Goal: Information Seeking & Learning: Learn about a topic

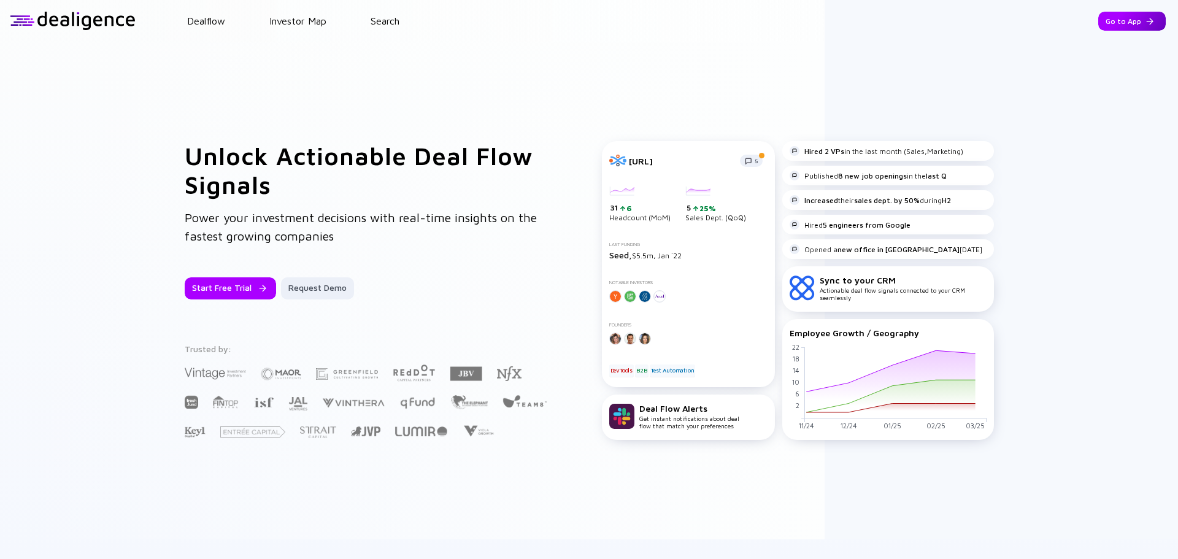
click at [1132, 22] on div "Go to App" at bounding box center [1131, 21] width 67 height 19
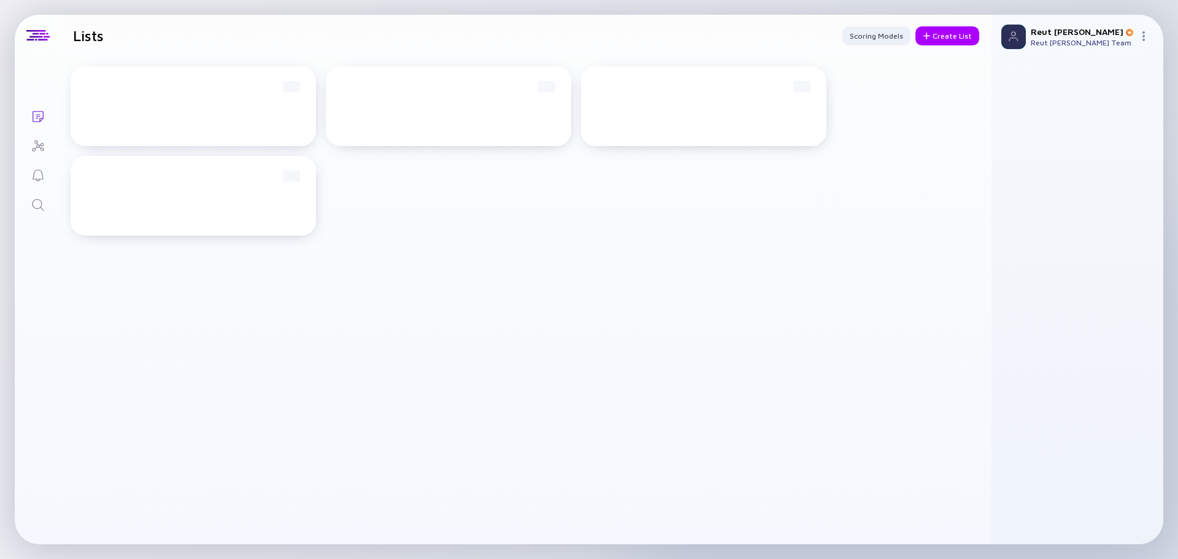
click at [36, 204] on icon "Search" at bounding box center [38, 205] width 15 height 15
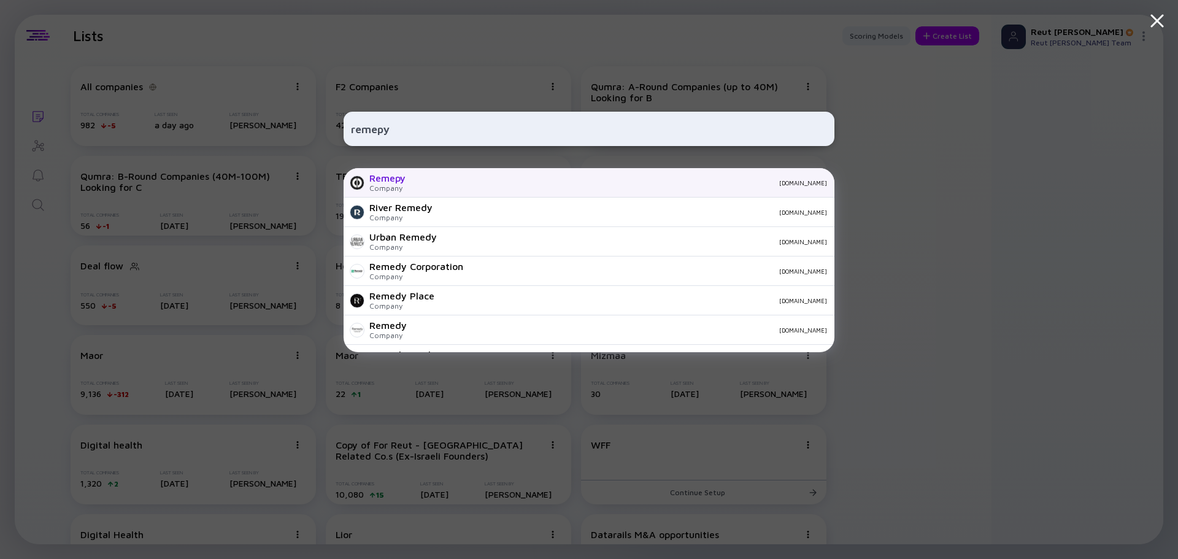
type input "remepy"
click at [468, 180] on div "[DOMAIN_NAME]" at bounding box center [621, 182] width 412 height 7
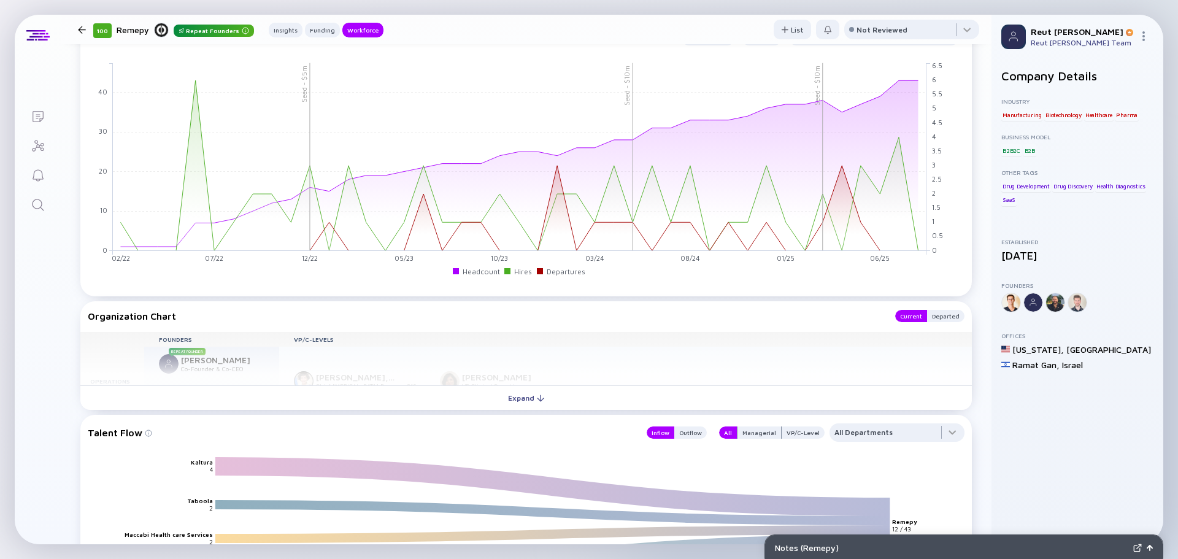
scroll to position [1165, 0]
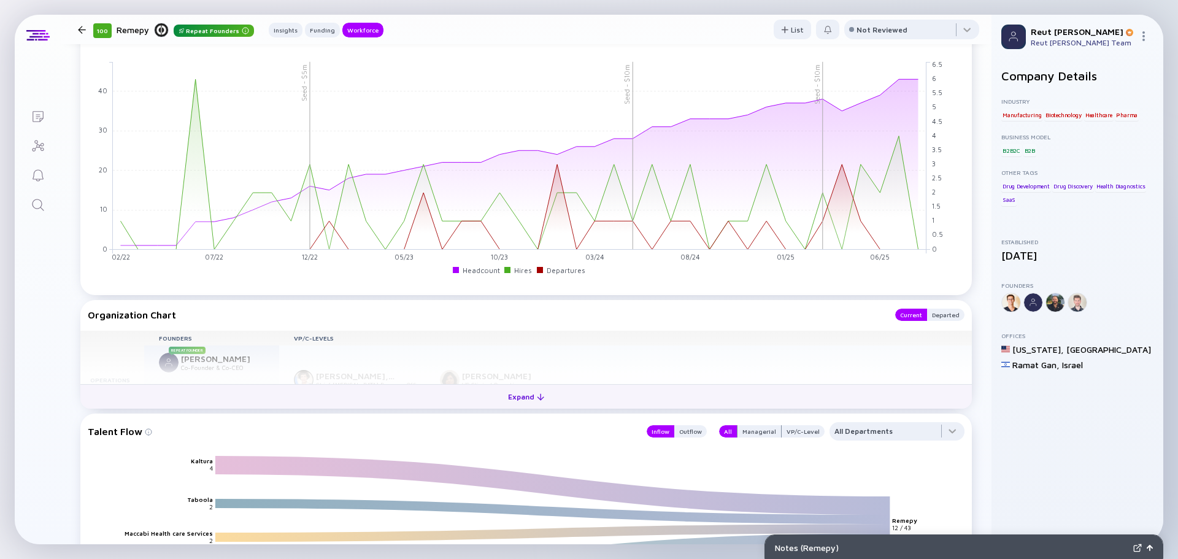
click at [386, 389] on button "Expand" at bounding box center [525, 396] width 891 height 25
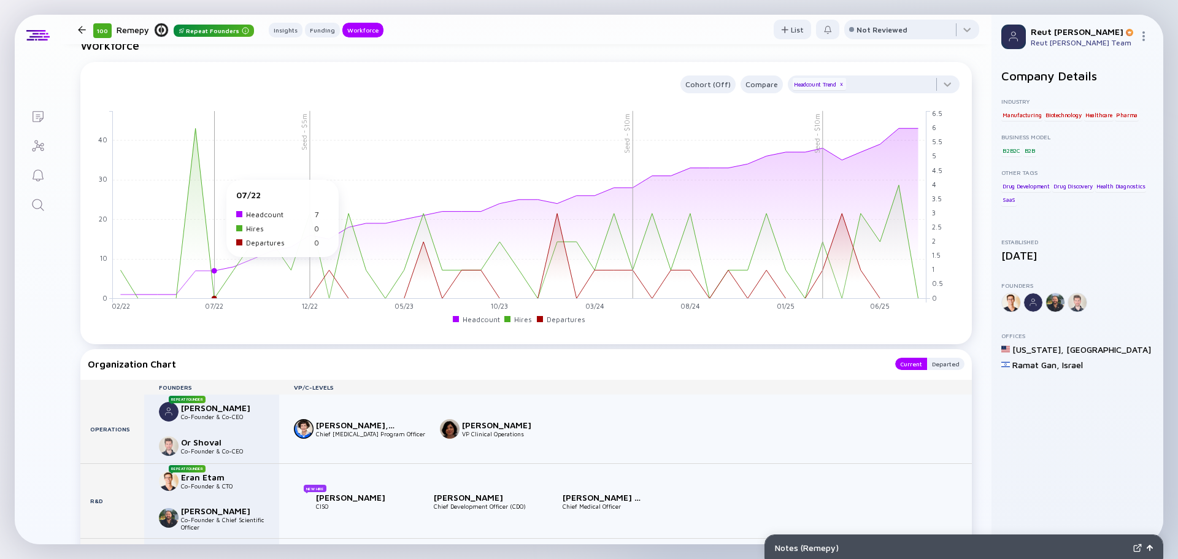
scroll to position [1227, 0]
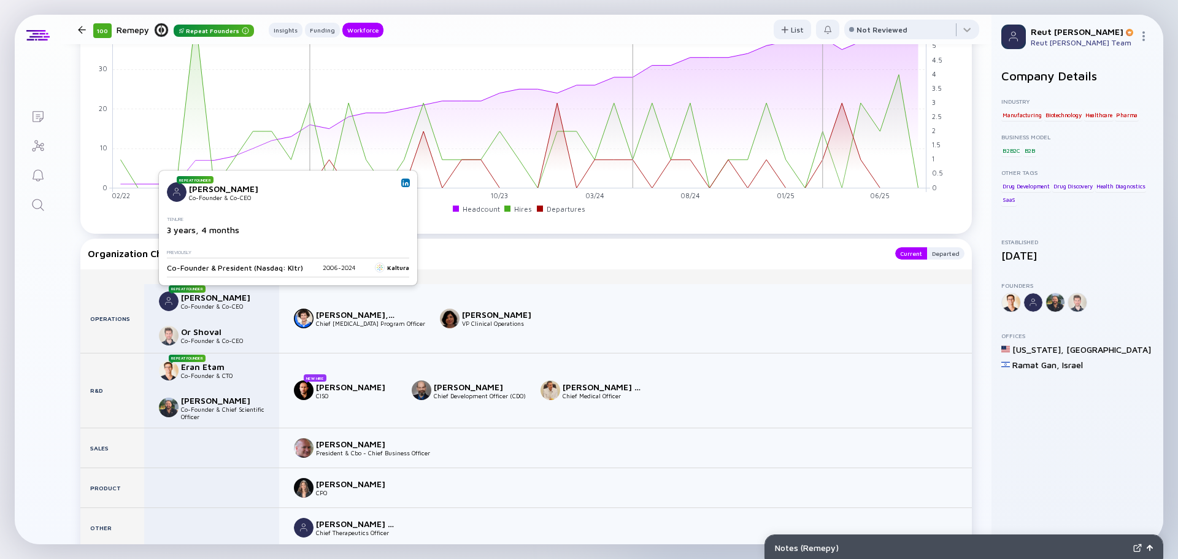
click at [402, 183] on img at bounding box center [405, 183] width 6 height 6
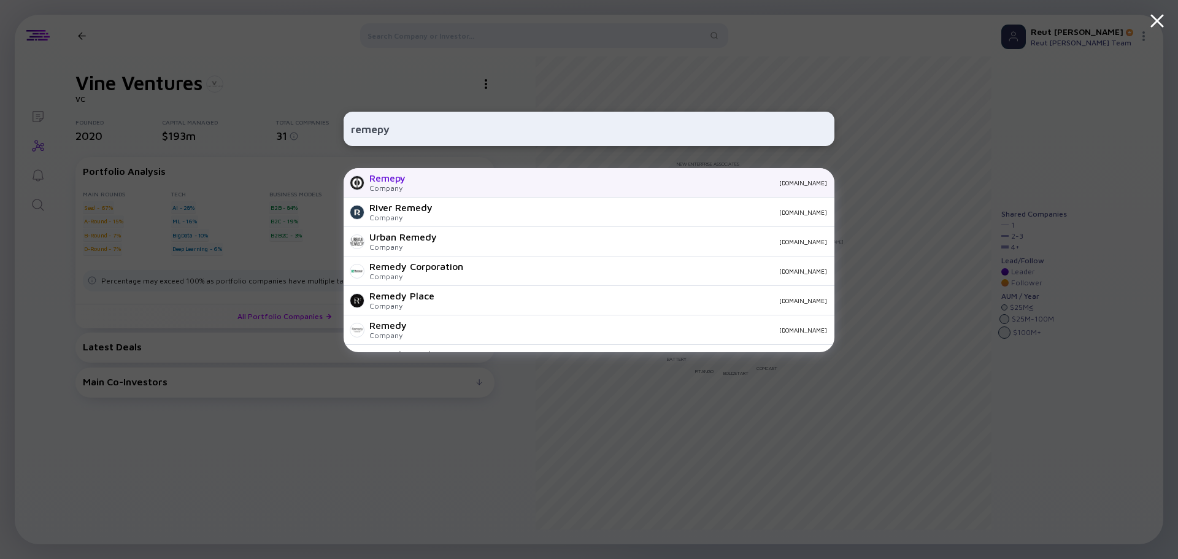
type input "remepy"
click at [416, 177] on div "Remepy Company remepy.com" at bounding box center [588, 182] width 491 height 29
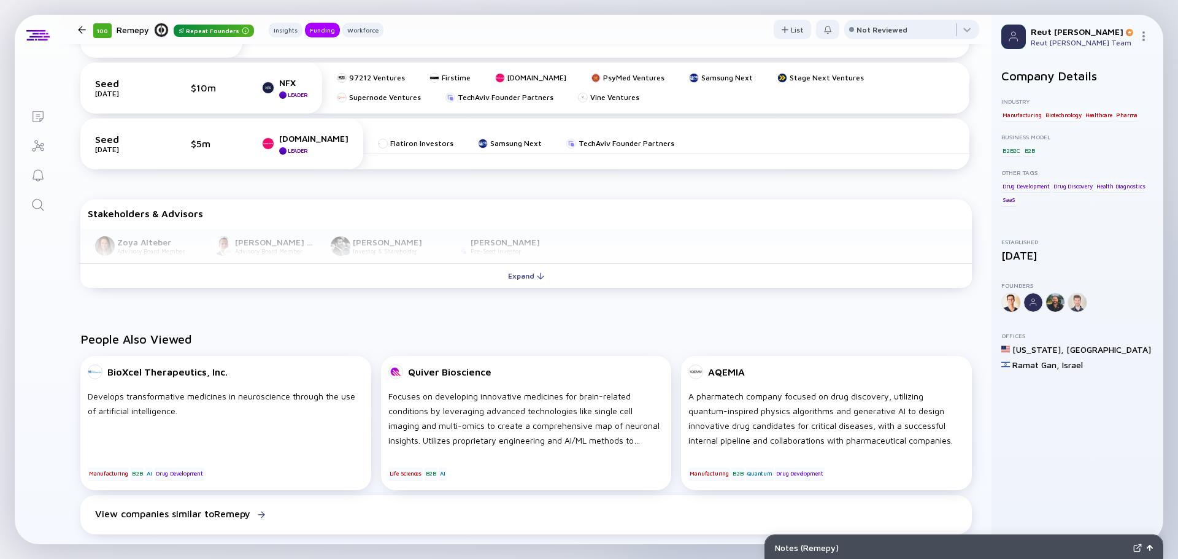
scroll to position [552, 0]
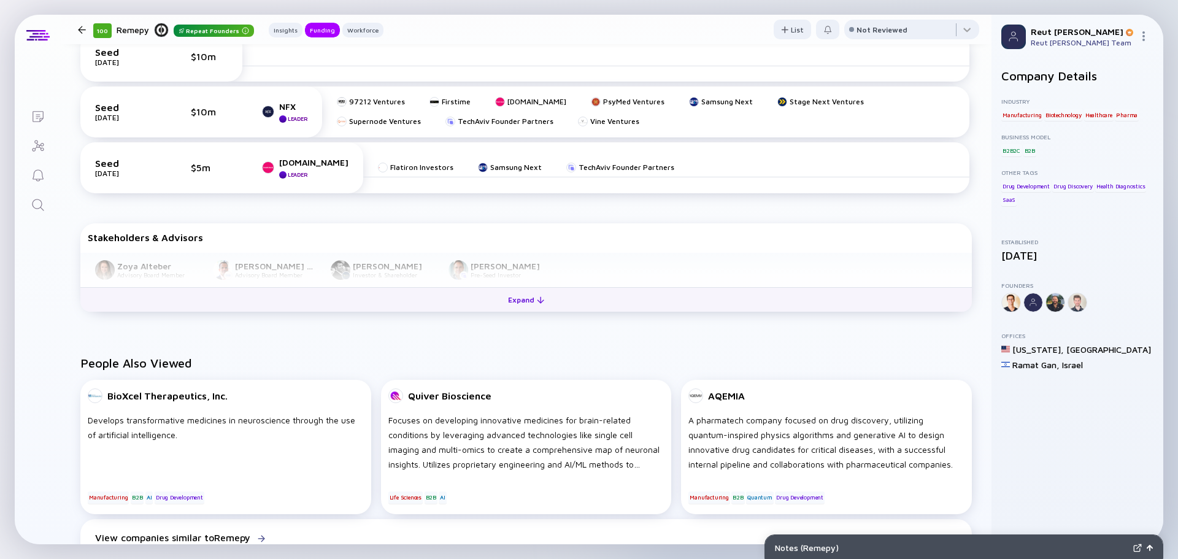
click at [501, 296] on div "Expand" at bounding box center [526, 299] width 51 height 19
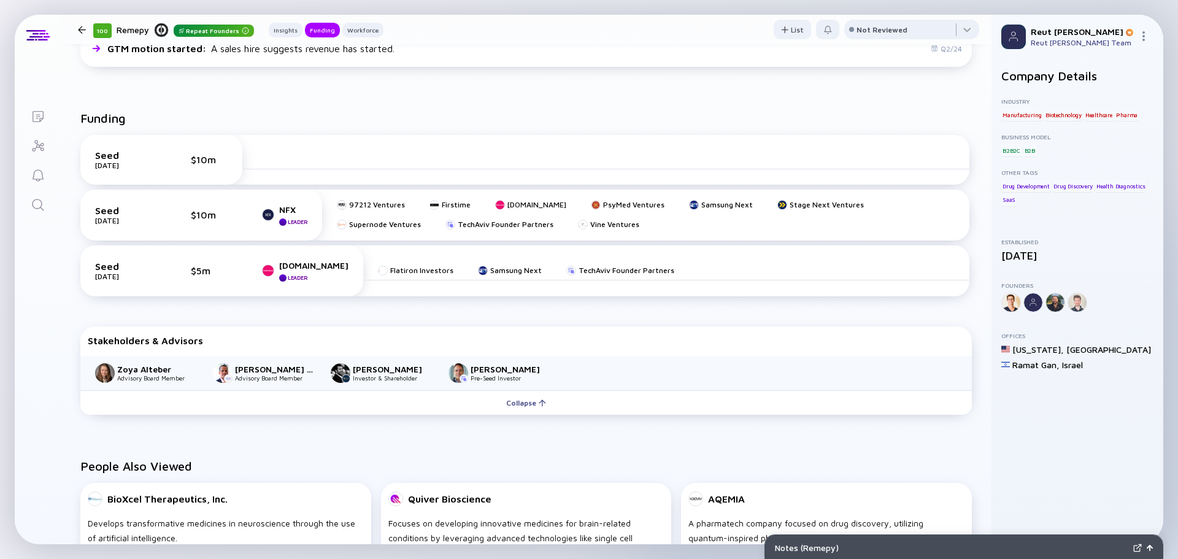
scroll to position [429, 0]
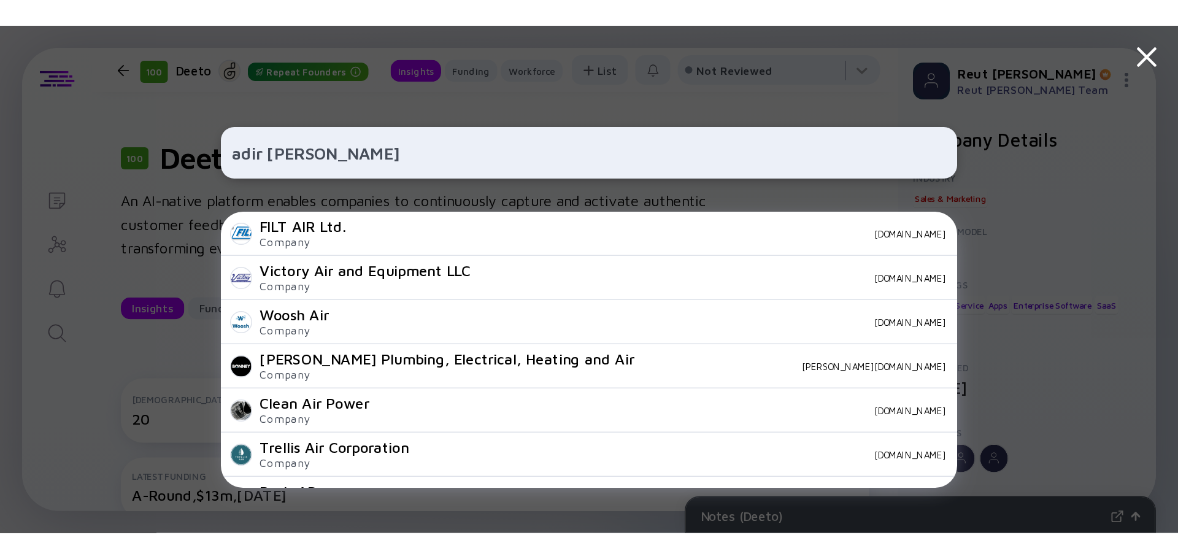
scroll to position [178, 0]
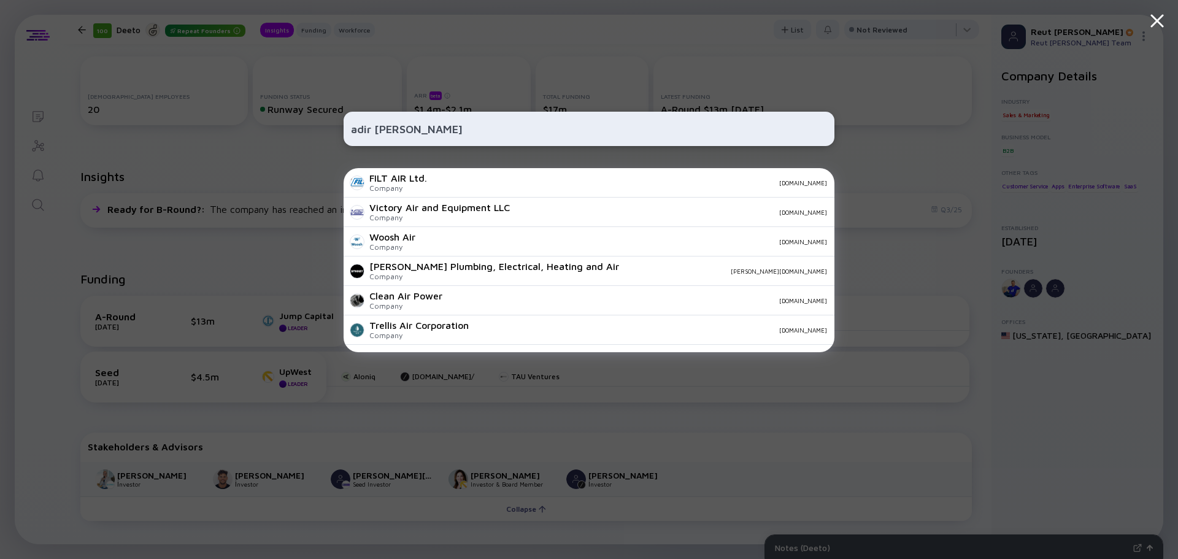
click at [412, 131] on input "adir ben yehu" at bounding box center [589, 129] width 476 height 22
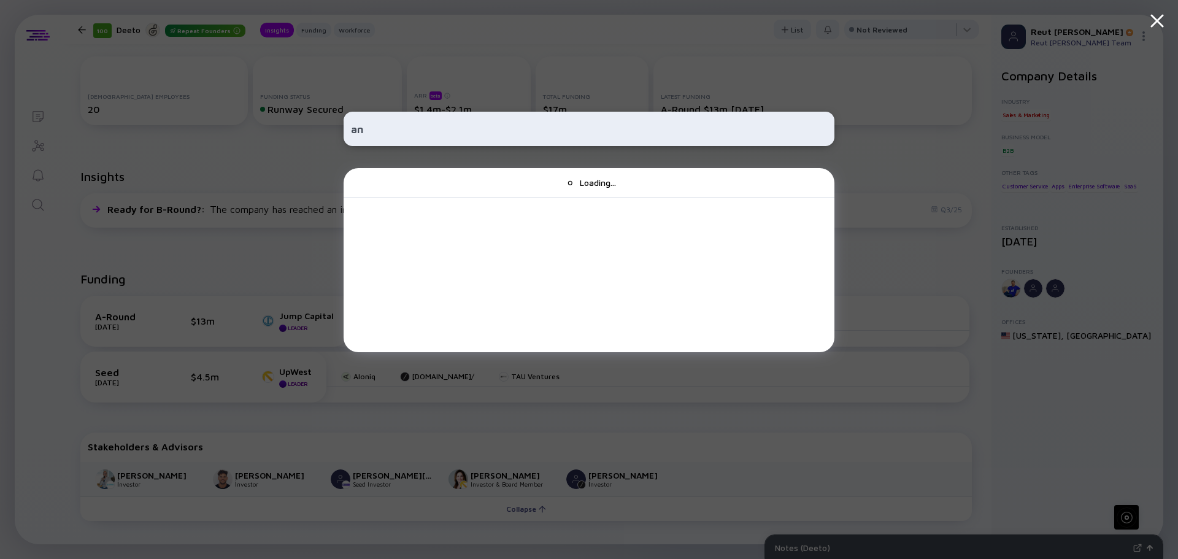
type input "a"
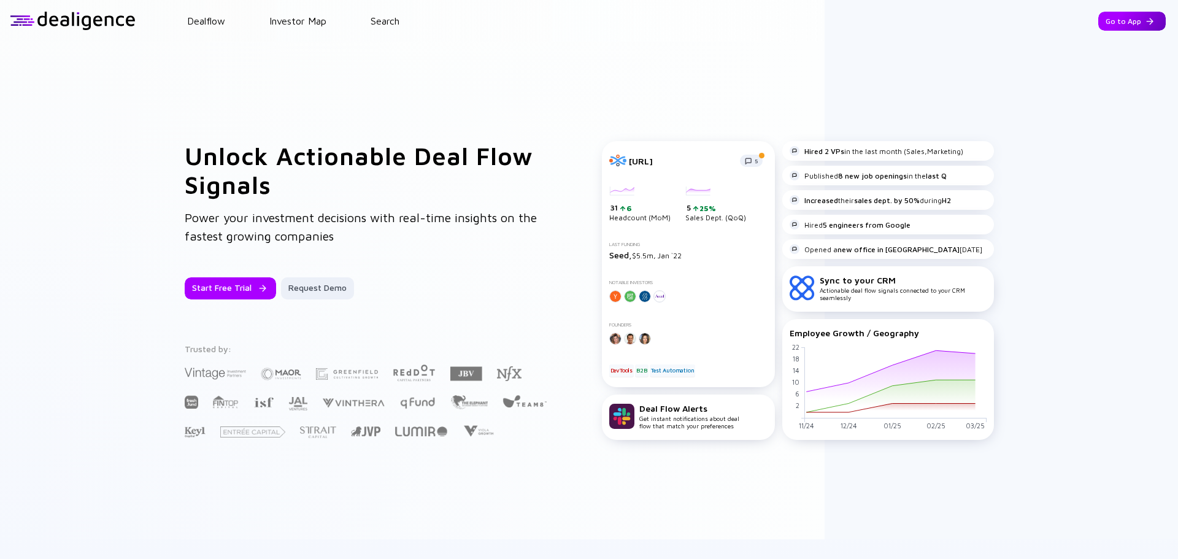
click at [1107, 20] on div "Go to App" at bounding box center [1131, 21] width 67 height 19
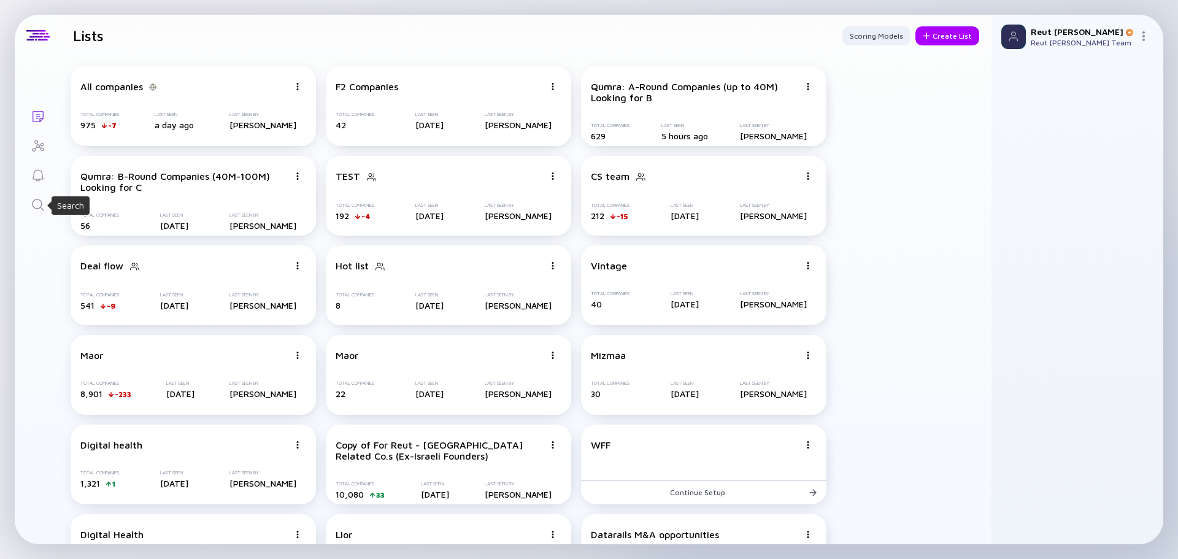
click at [39, 205] on icon "Search" at bounding box center [38, 205] width 15 height 15
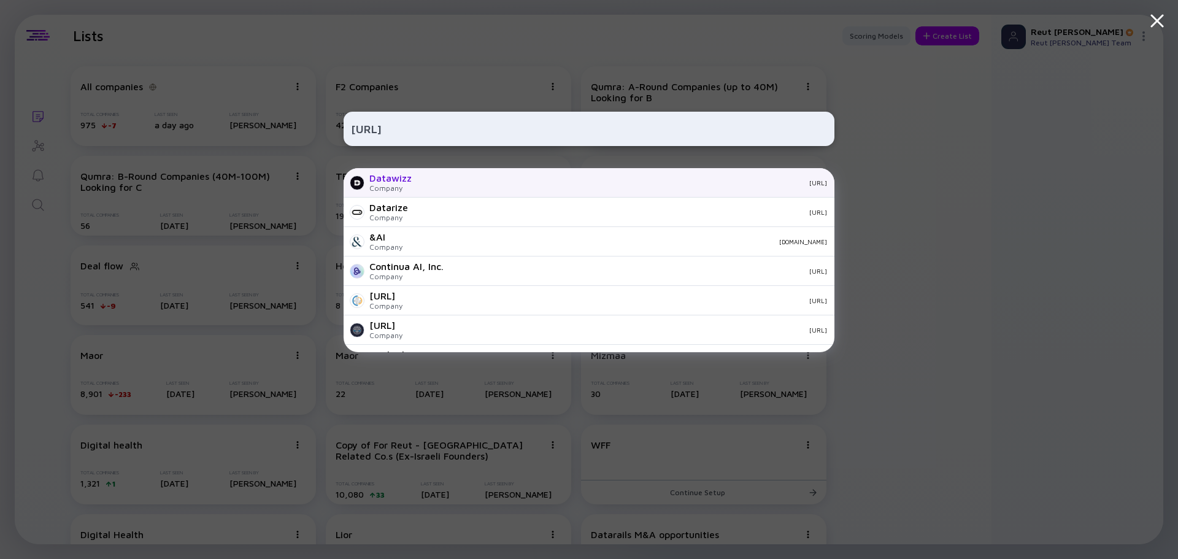
type input "https://datawizz.ai/"
click at [475, 179] on div "datawizz.ai" at bounding box center [623, 182] width 405 height 7
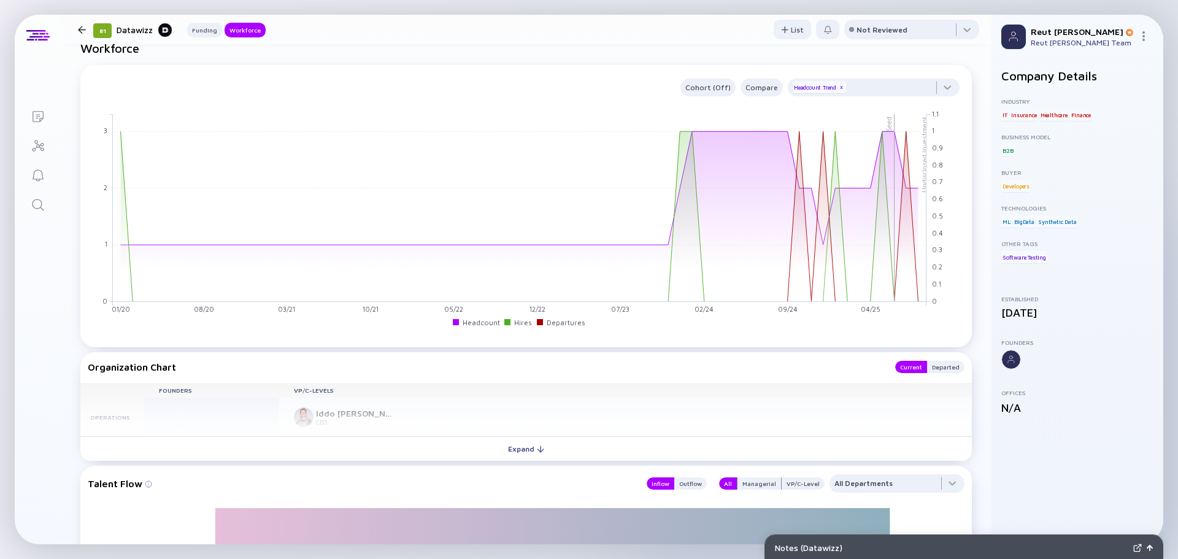
scroll to position [797, 0]
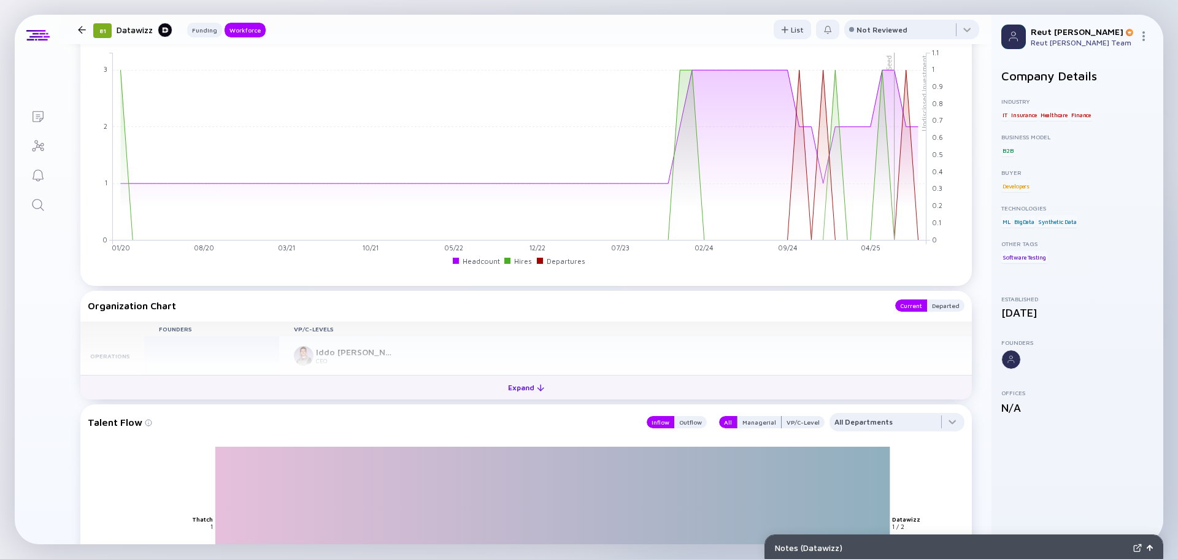
click at [367, 389] on button "Expand" at bounding box center [525, 387] width 891 height 25
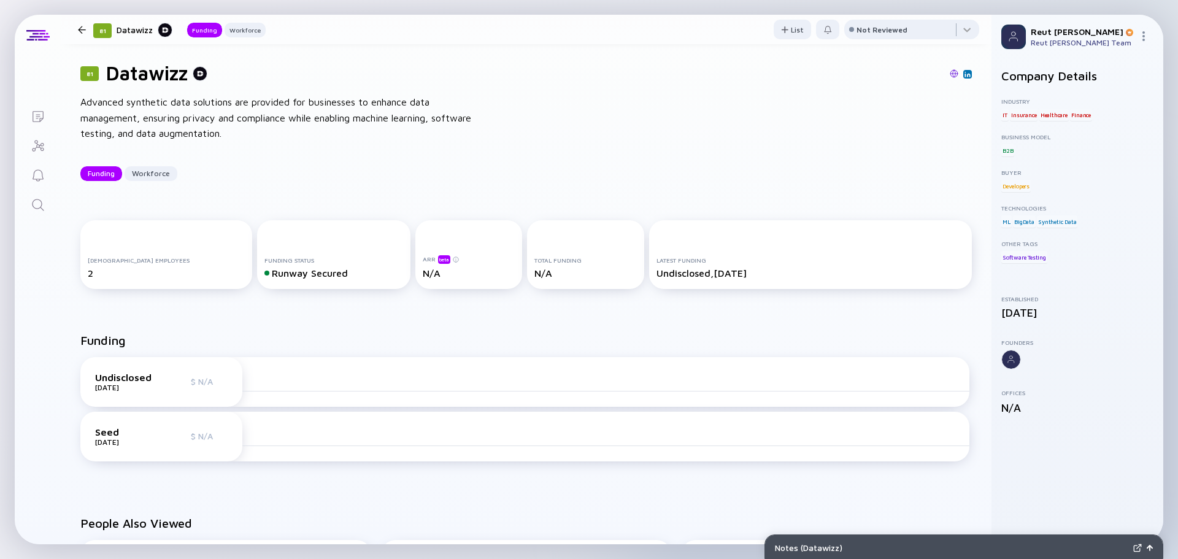
scroll to position [0, 0]
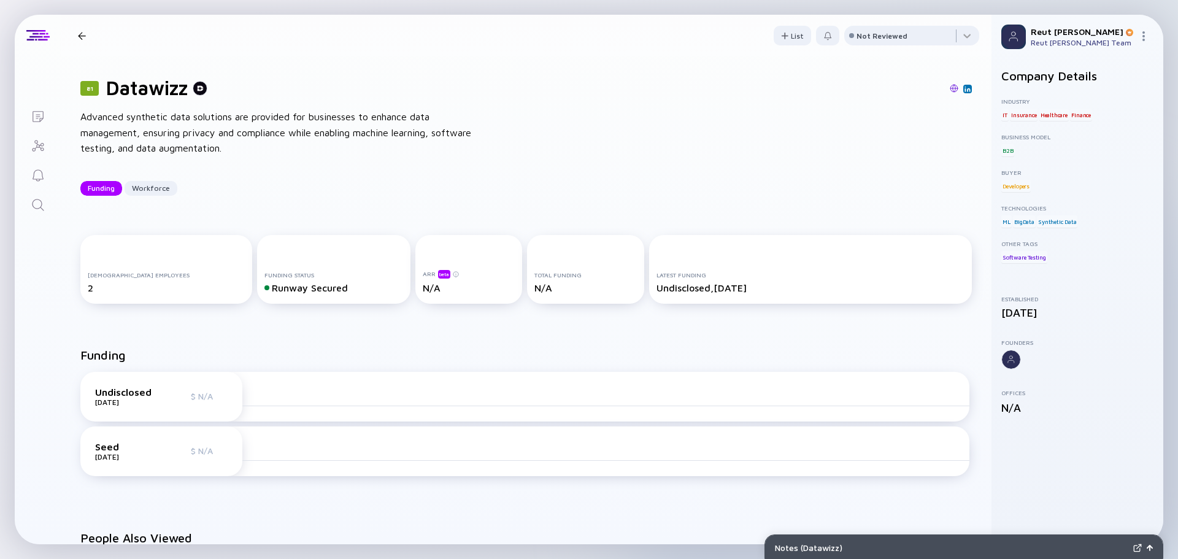
click at [156, 90] on h1 "Datawizz" at bounding box center [147, 87] width 82 height 23
copy h1 "Datawizz"
click at [34, 203] on icon "Search" at bounding box center [38, 205] width 15 height 15
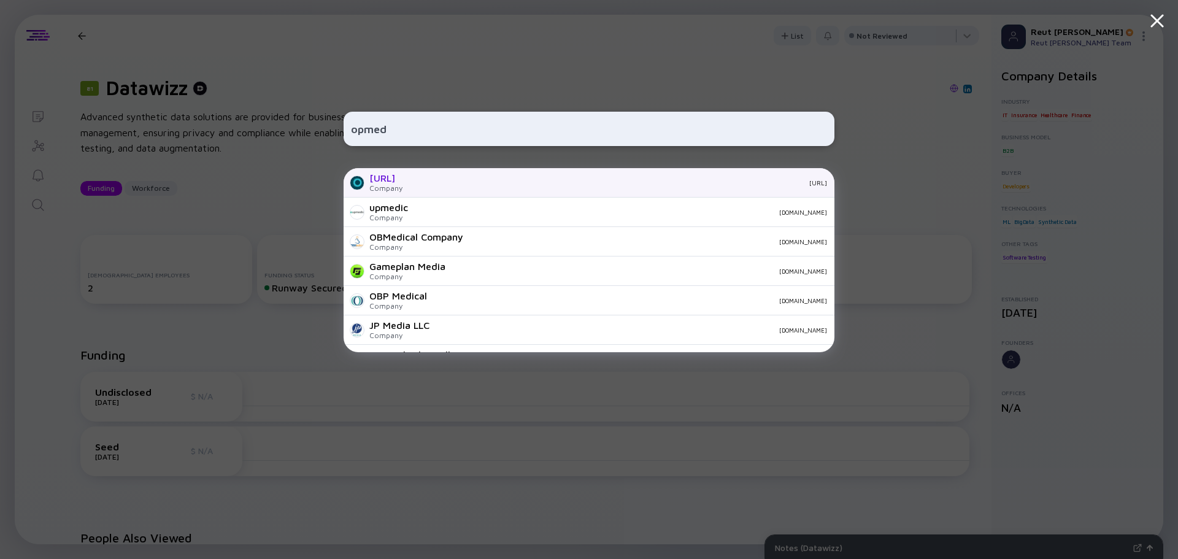
type input "opmed"
click at [399, 181] on div "Opmed.ai" at bounding box center [385, 177] width 33 height 11
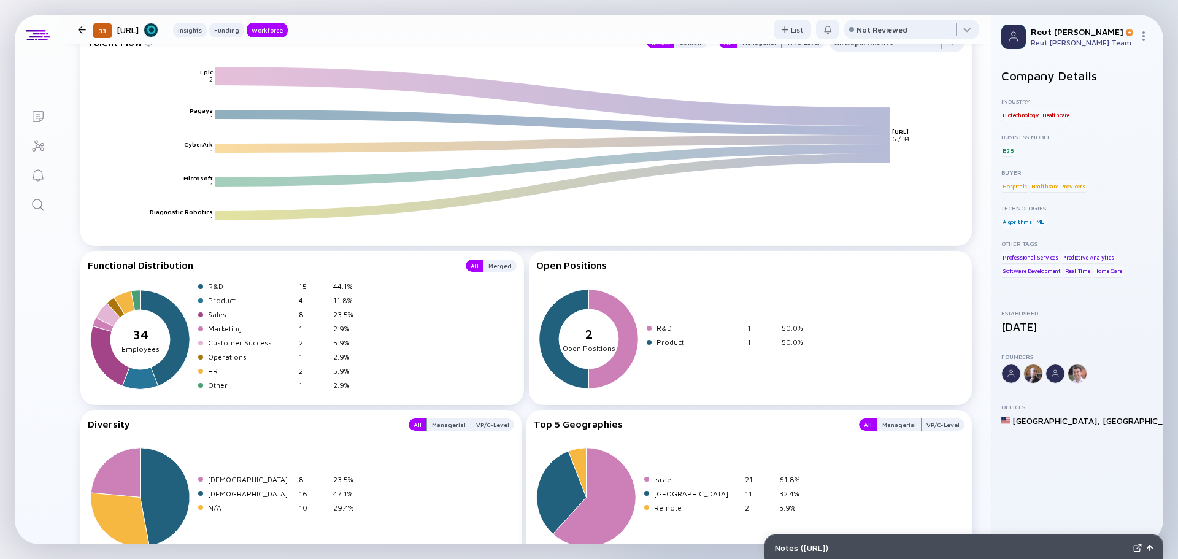
scroll to position [1845, 0]
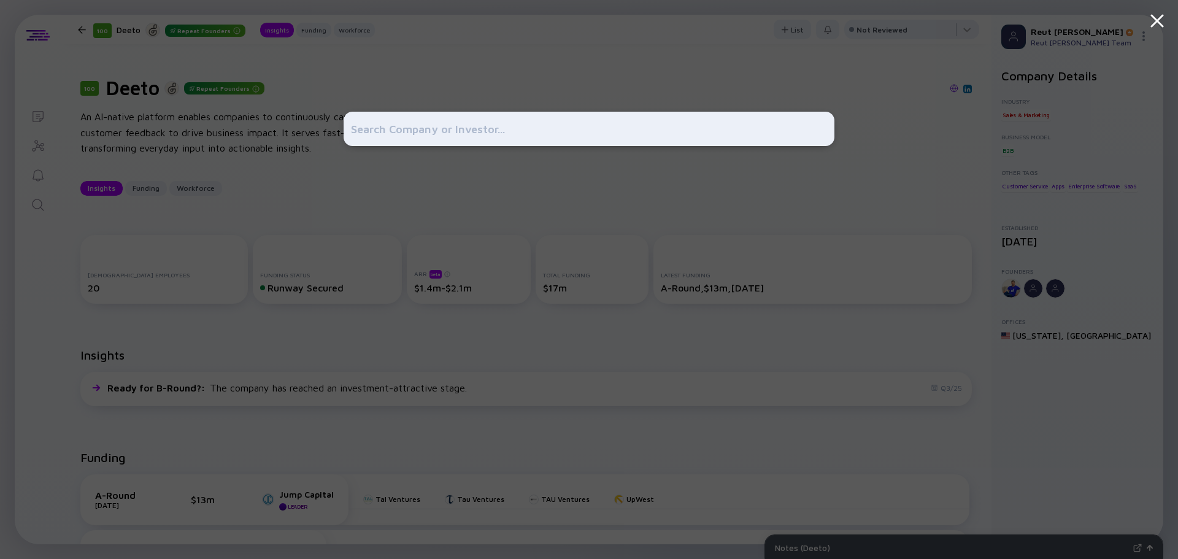
scroll to position [178, 0]
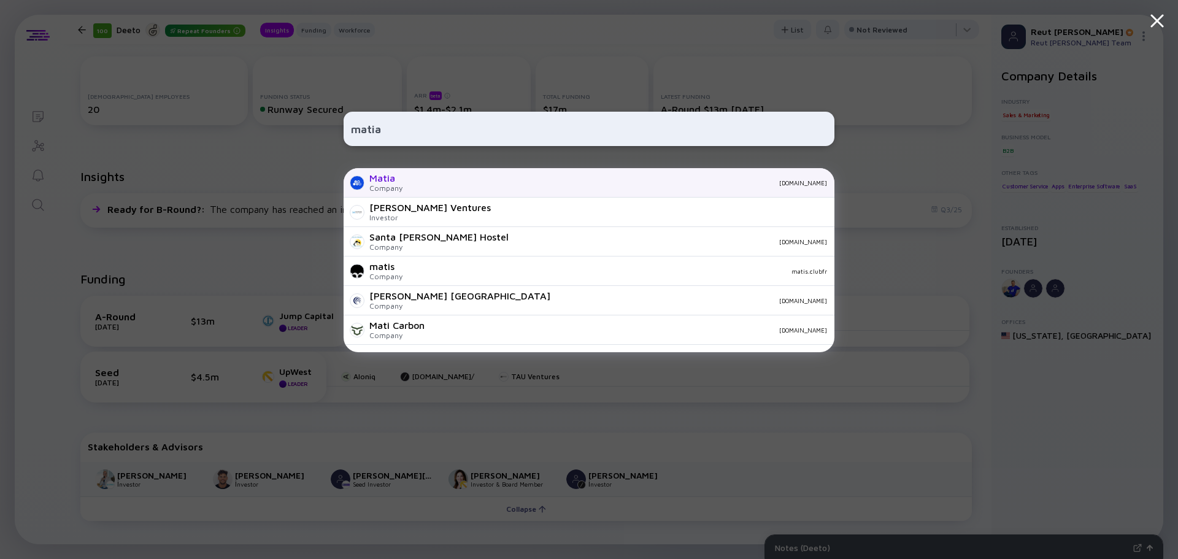
type input "matia"
click at [456, 174] on div "Matia Company matia.io" at bounding box center [588, 182] width 491 height 29
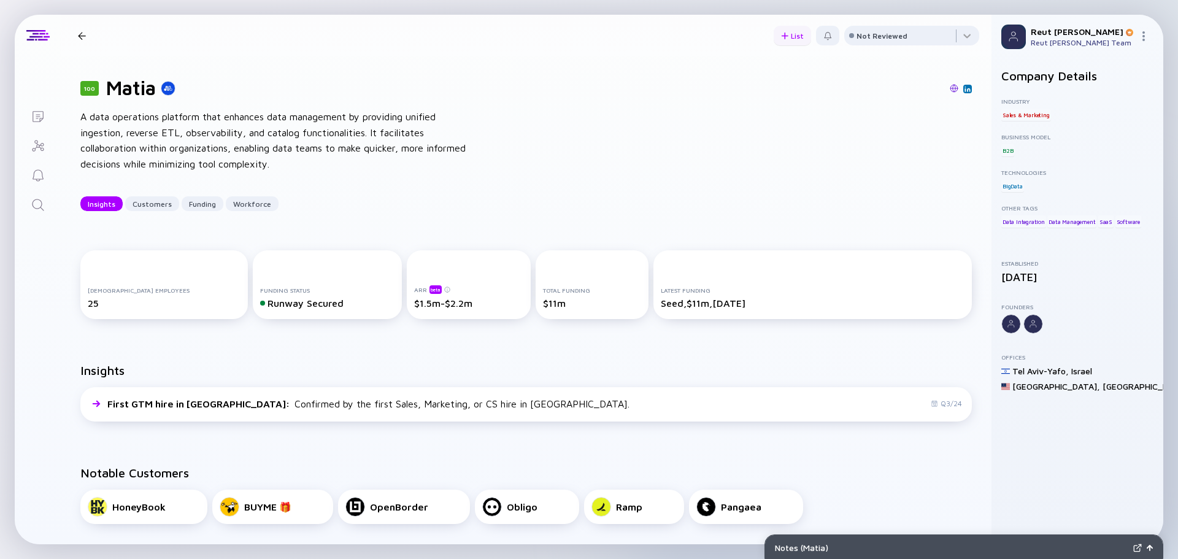
click at [796, 39] on div "List" at bounding box center [791, 35] width 37 height 19
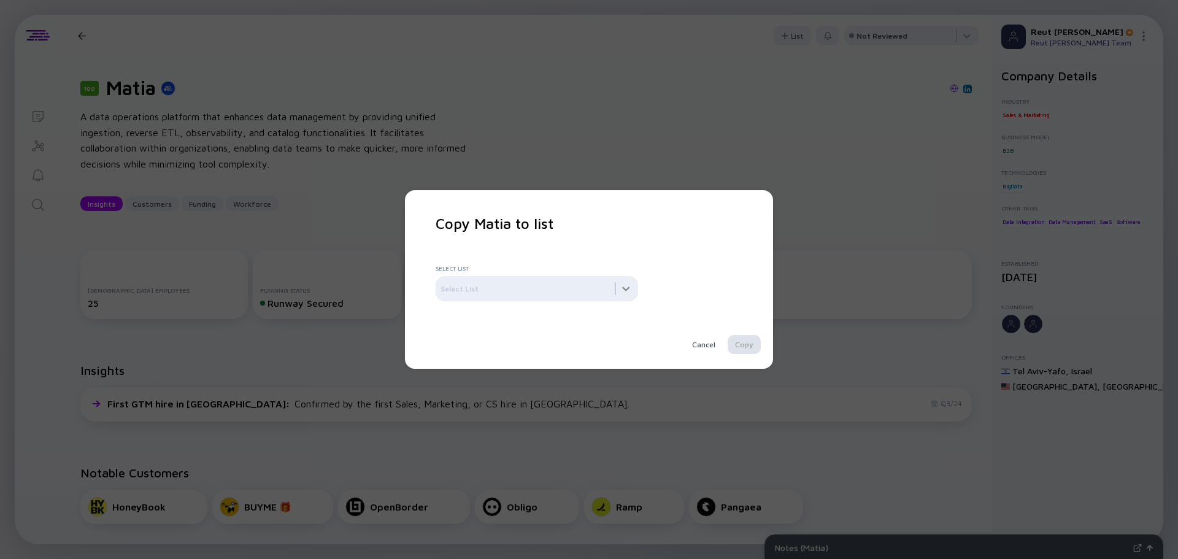
click at [610, 288] on div at bounding box center [537, 288] width 202 height 25
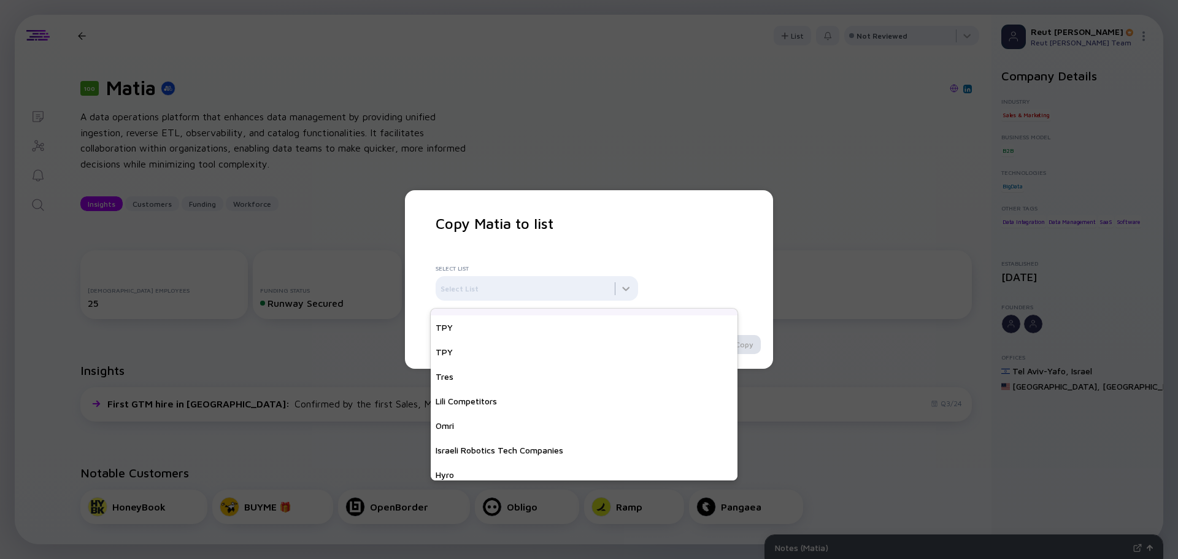
scroll to position [613, 0]
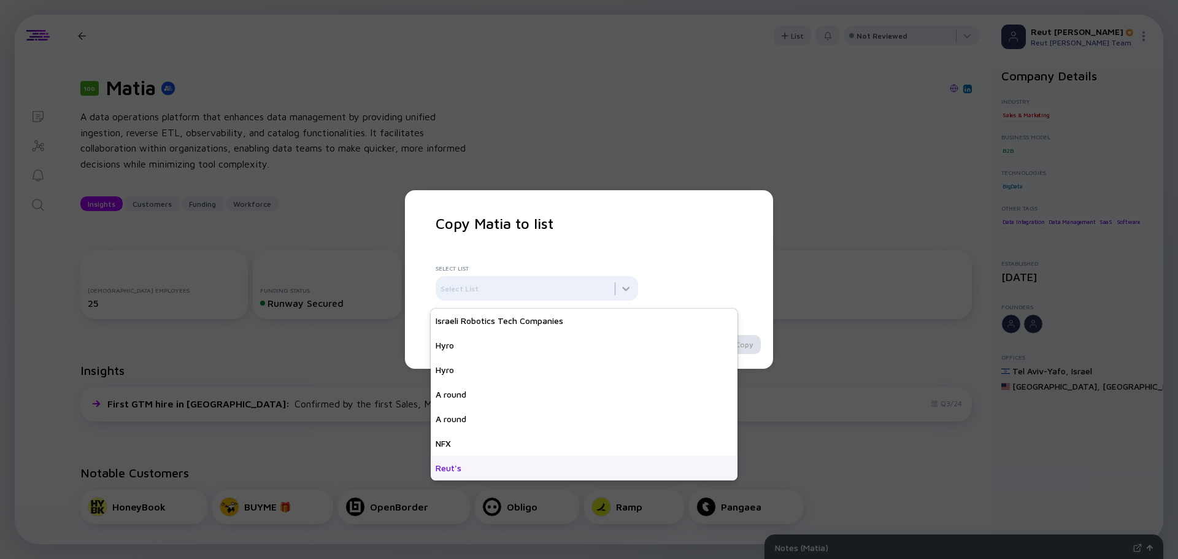
click at [603, 468] on div "Reut's" at bounding box center [584, 468] width 307 height 25
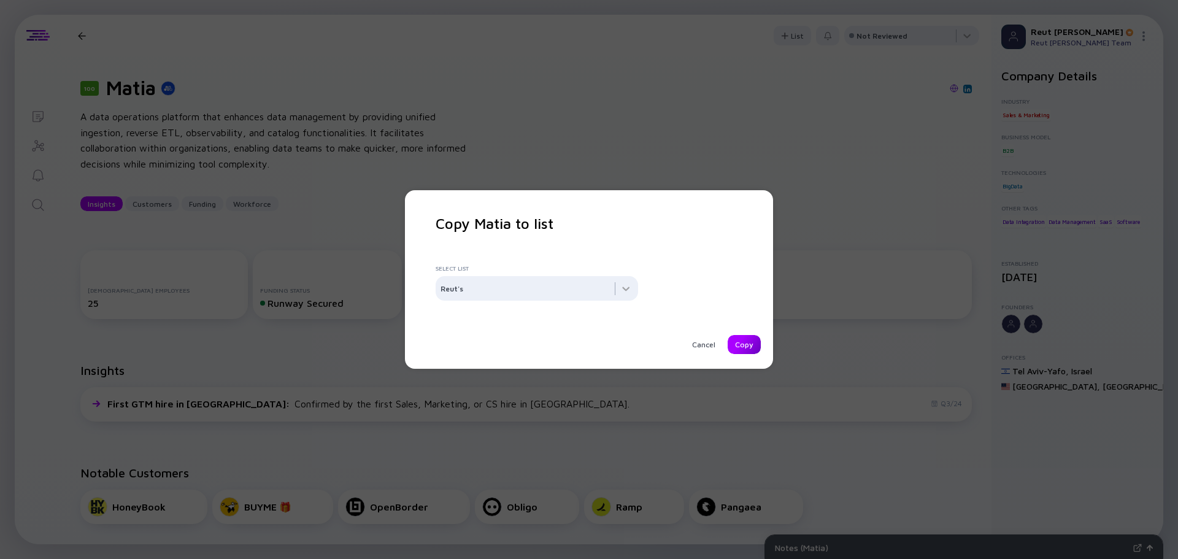
click at [737, 347] on div "Copy" at bounding box center [743, 344] width 33 height 19
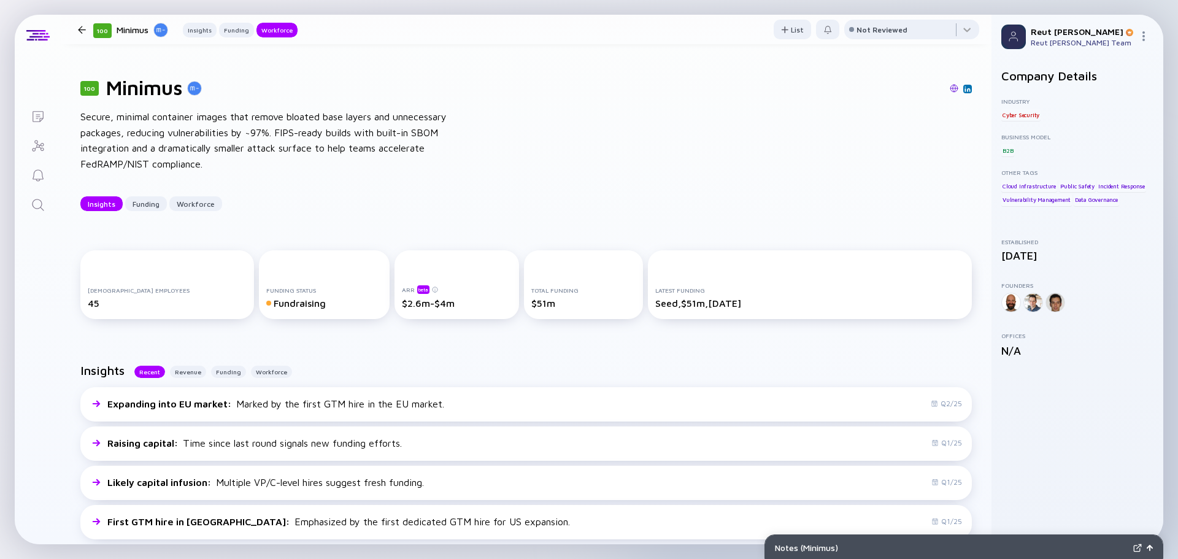
scroll to position [1721, 0]
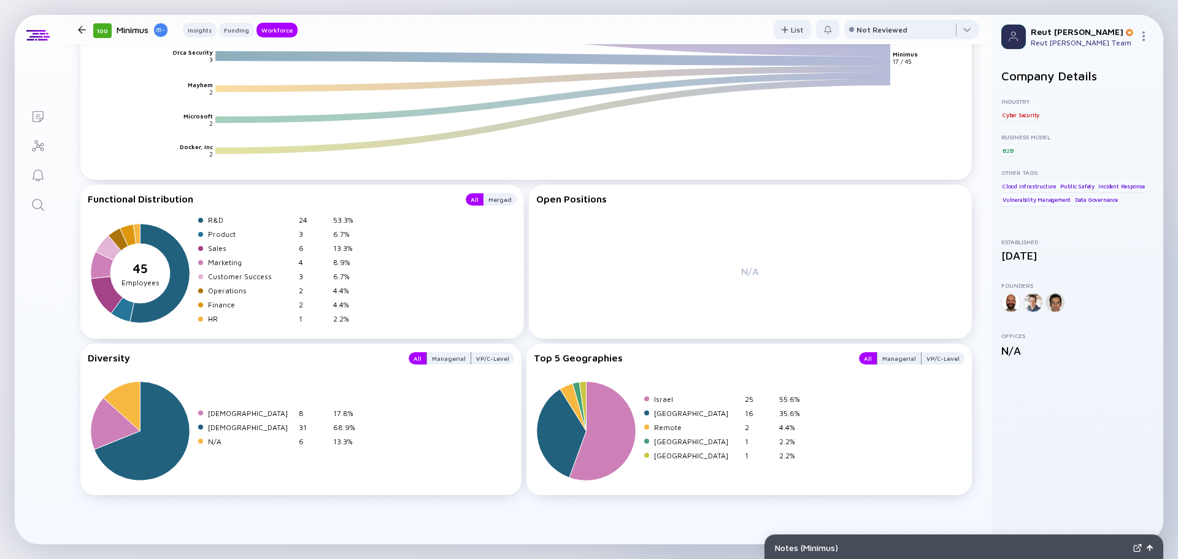
click at [39, 207] on icon "Search" at bounding box center [38, 205] width 12 height 12
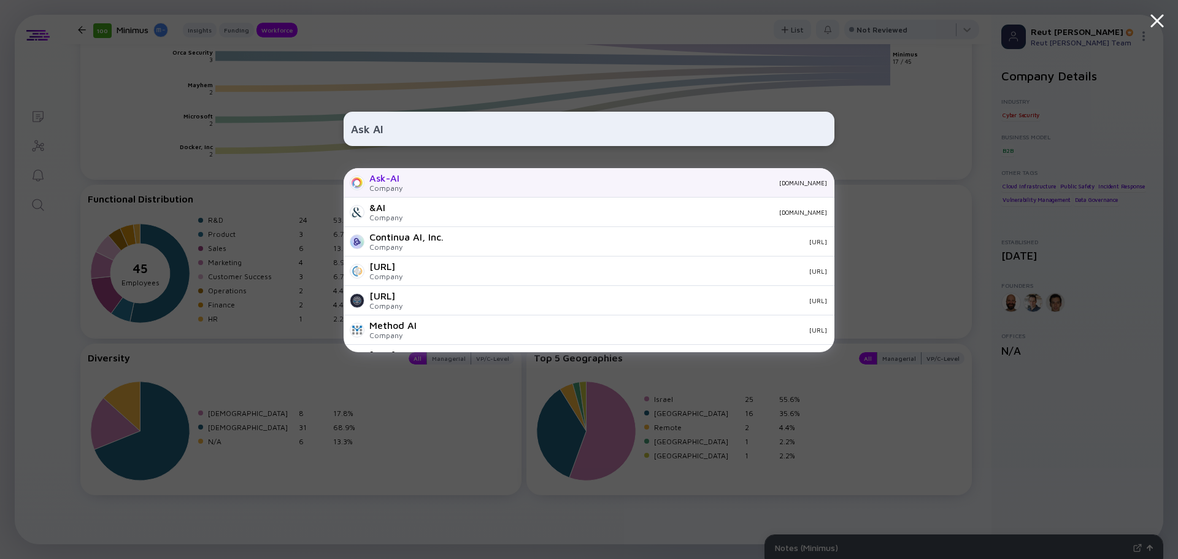
type input "Ask AI"
click at [449, 179] on div "[DOMAIN_NAME]" at bounding box center [619, 182] width 415 height 7
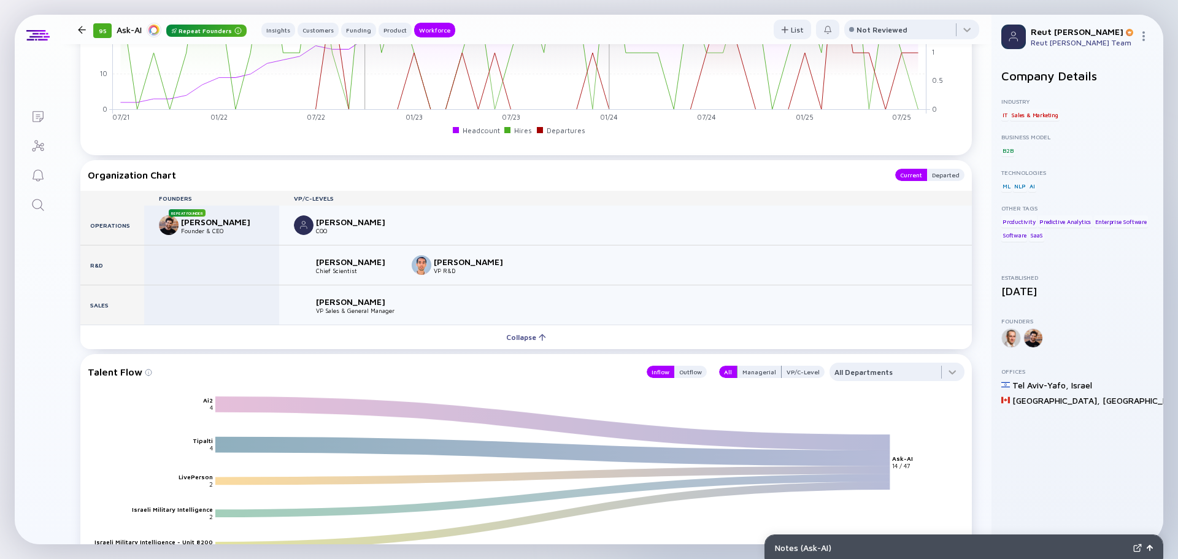
scroll to position [1533, 0]
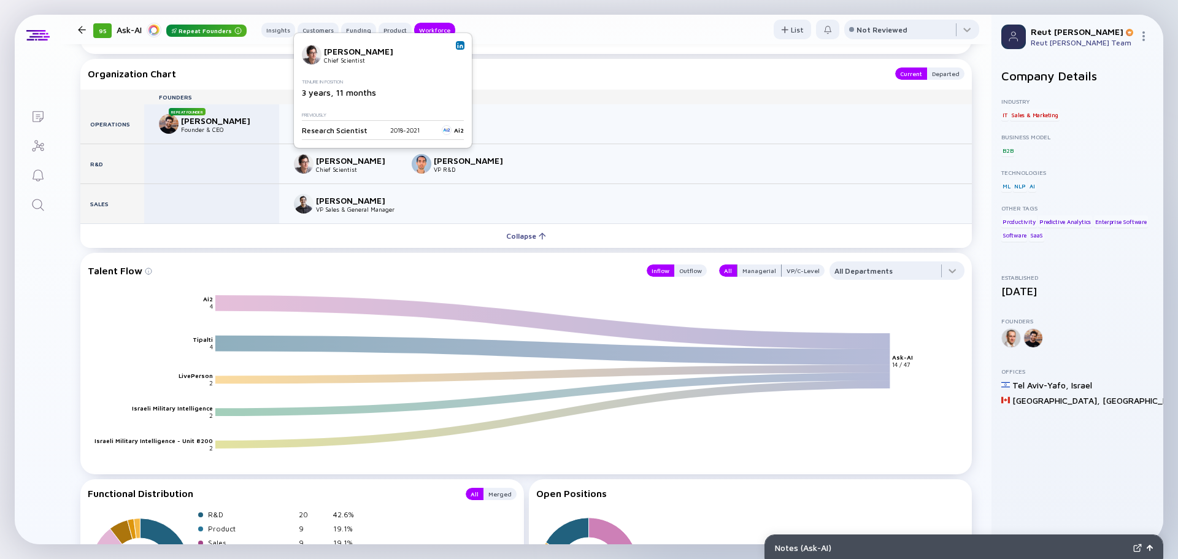
click at [456, 47] on link at bounding box center [460, 45] width 9 height 9
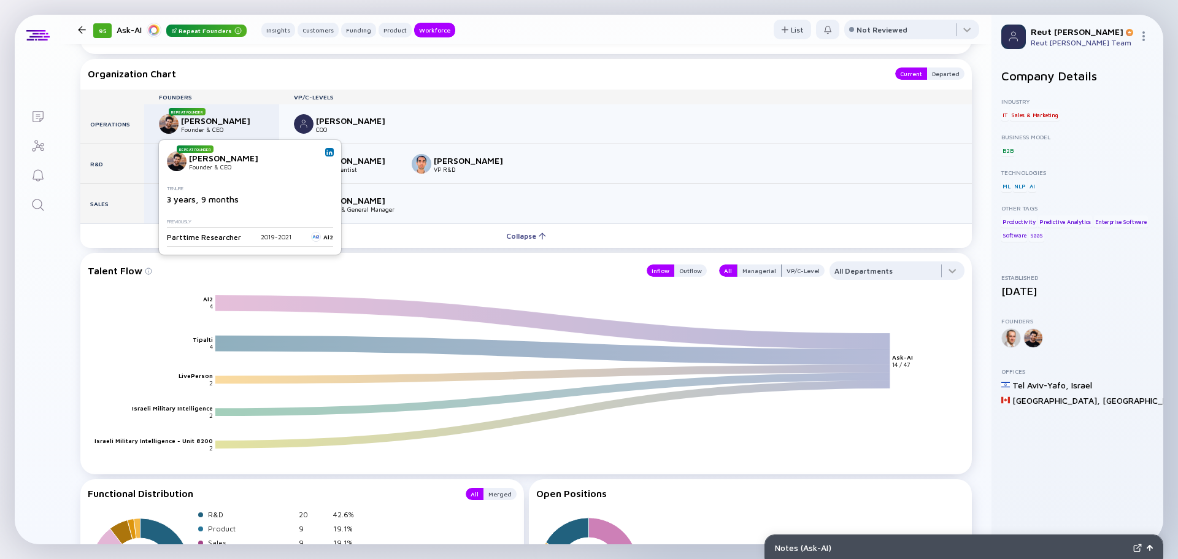
click at [326, 153] on img at bounding box center [329, 152] width 6 height 6
